Goal: Transaction & Acquisition: Purchase product/service

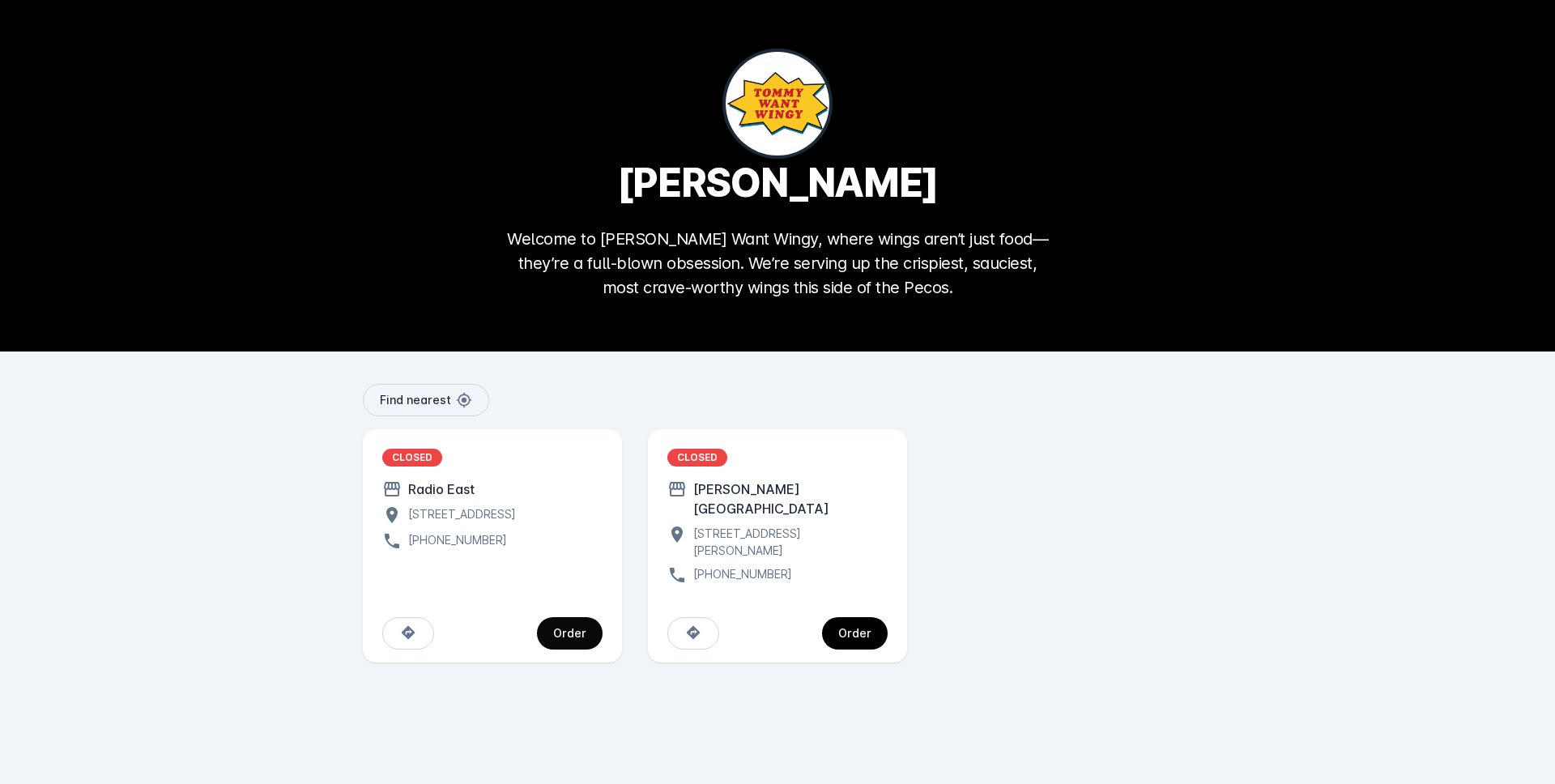
click at [575, 614] on span "continue" at bounding box center [569, 633] width 66 height 39
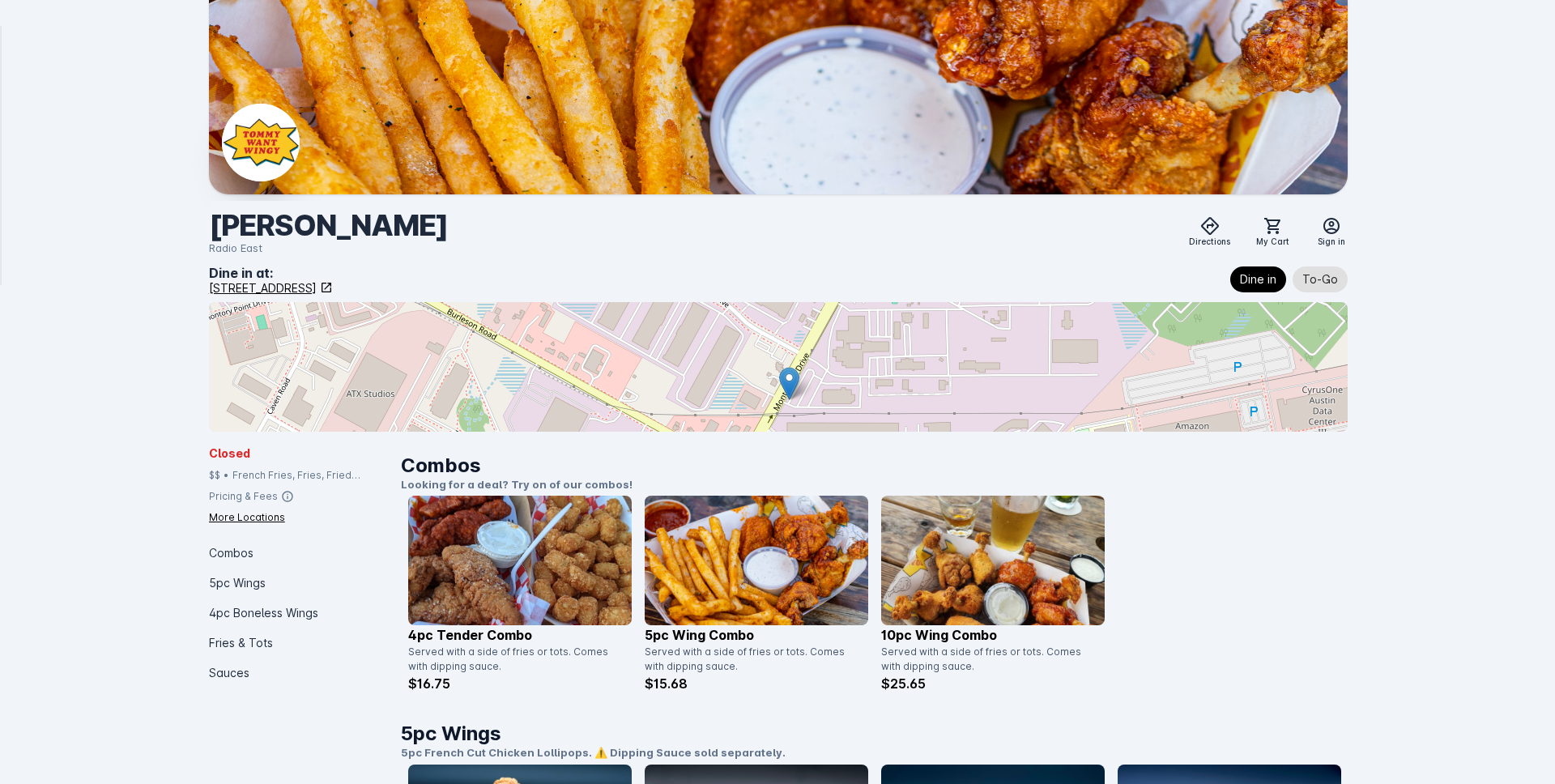
click at [252, 450] on div "Closed" at bounding box center [298, 453] width 179 height 17
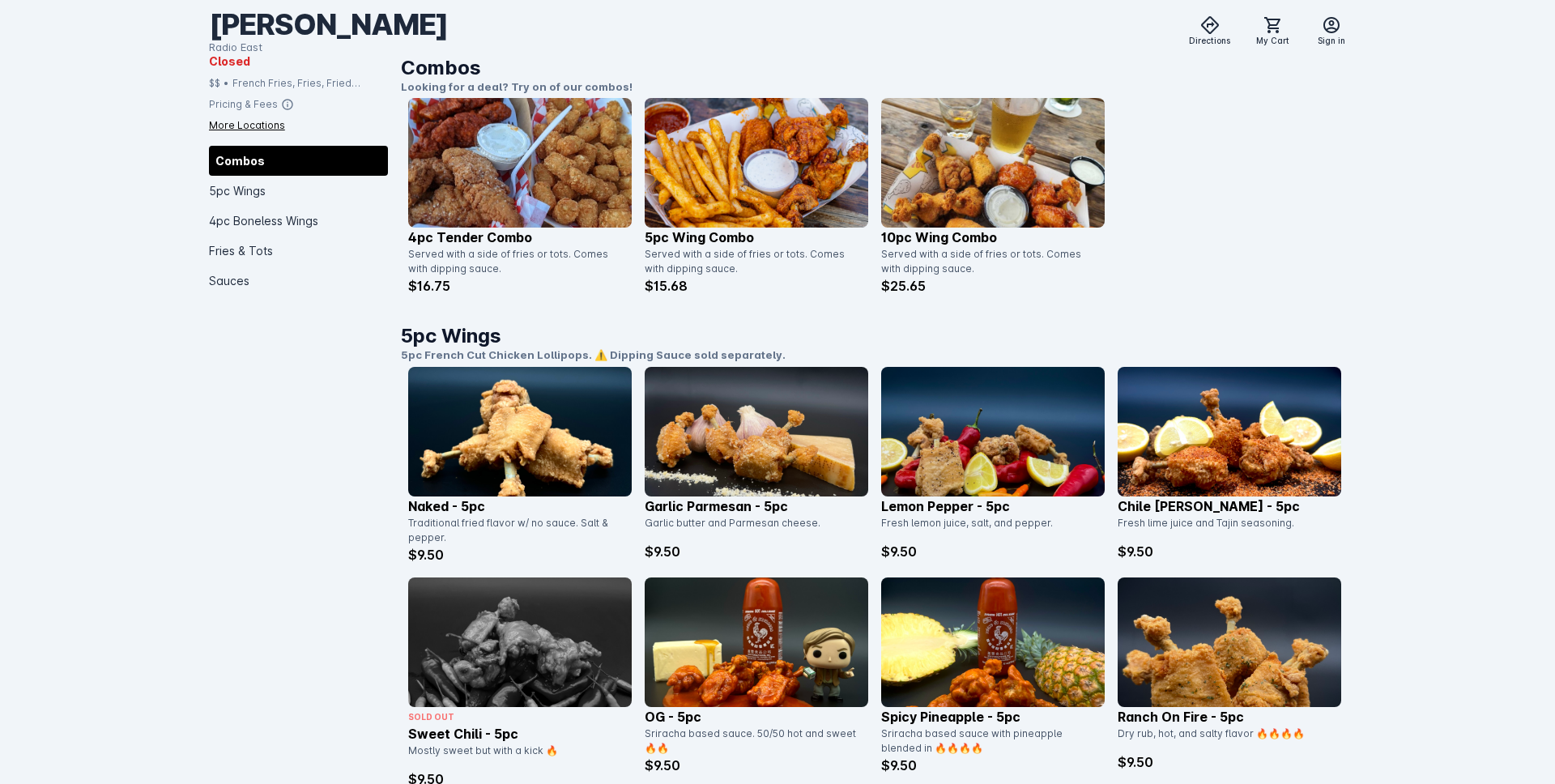
scroll to position [399, 0]
